Goal: Use online tool/utility: Utilize a website feature to perform a specific function

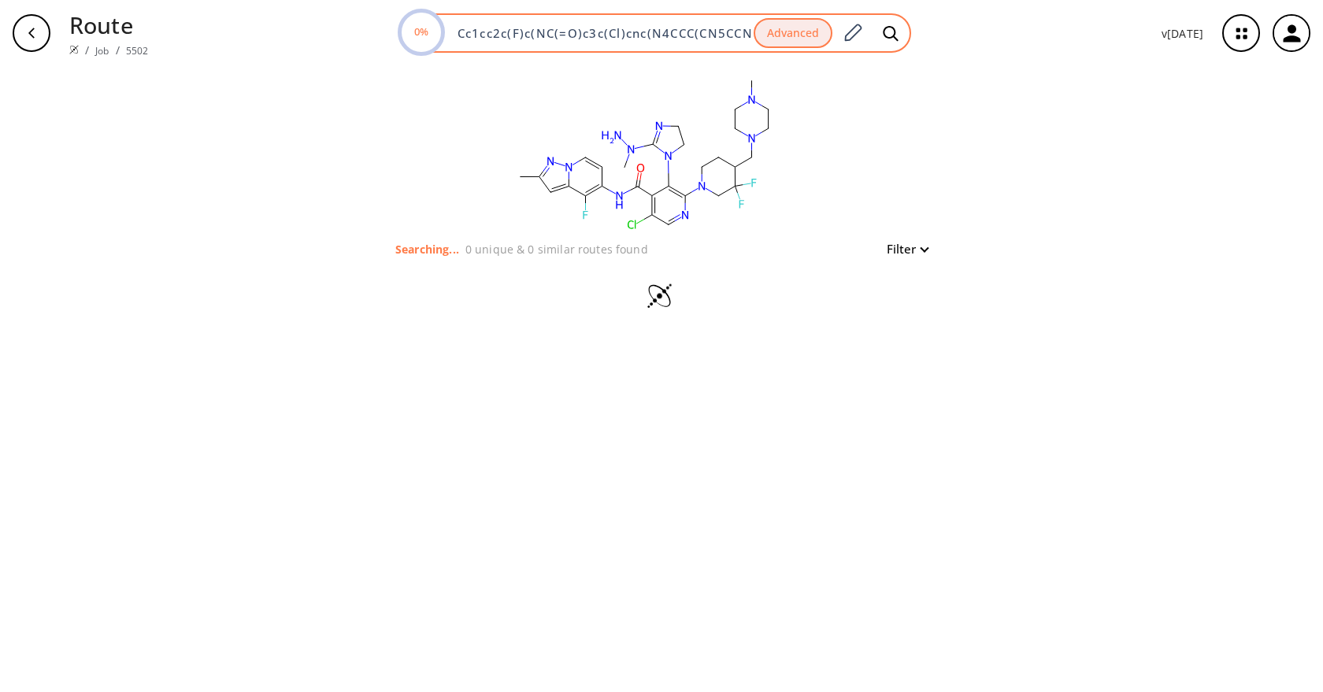
click at [655, 39] on input "Cc1cc2c(F)c(NC(=O)c3c(Cl)cnc(N4CCC(CN5CCN(C)CC5)C(F)(F)C4)c3N3CCN=C3N(C)N)ccn2n1" at bounding box center [601, 33] width 306 height 16
